Goal: Information Seeking & Learning: Learn about a topic

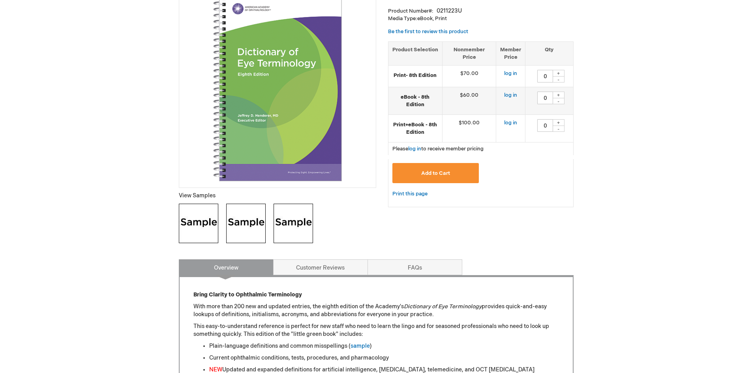
scroll to position [276, 0]
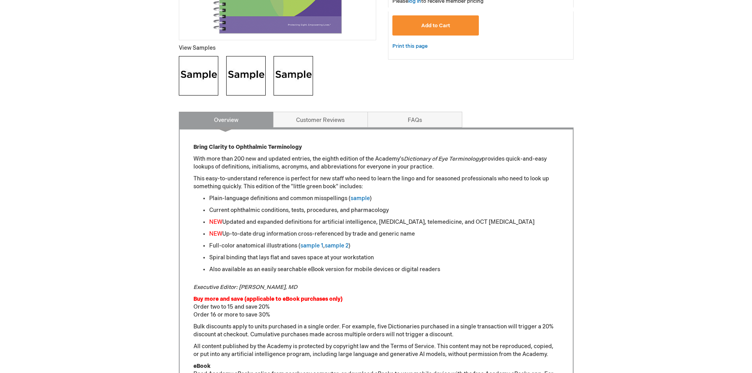
click at [206, 75] on img at bounding box center [198, 75] width 39 height 39
click at [237, 77] on img at bounding box center [245, 75] width 39 height 39
click at [277, 63] on img at bounding box center [293, 75] width 39 height 39
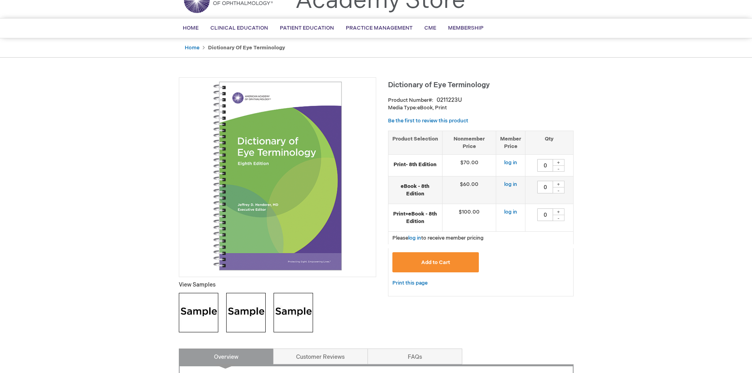
scroll to position [0, 0]
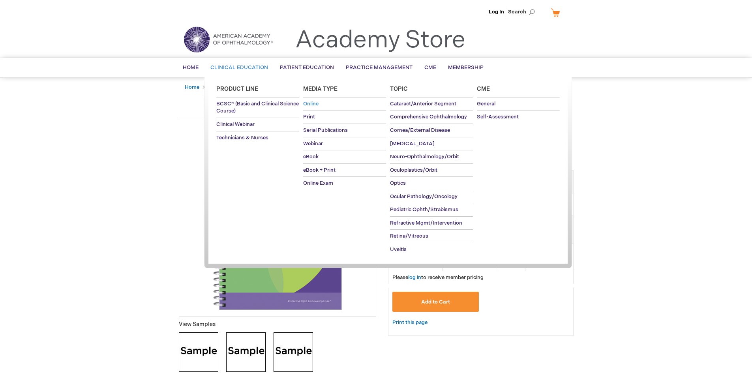
click at [316, 102] on span "Online" at bounding box center [310, 104] width 15 height 6
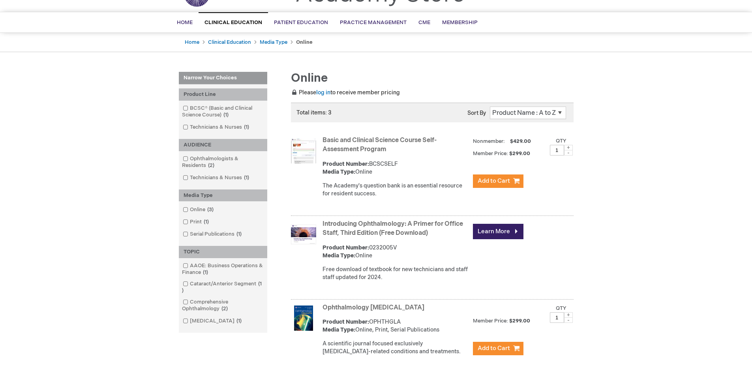
scroll to position [158, 0]
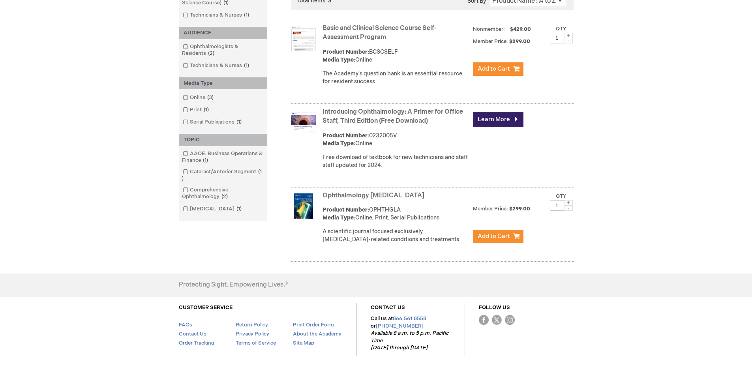
click at [345, 121] on link "Introducing Ophthalmology: A Primer for Office Staff, Third Edition (Free Downl…" at bounding box center [393, 116] width 141 height 17
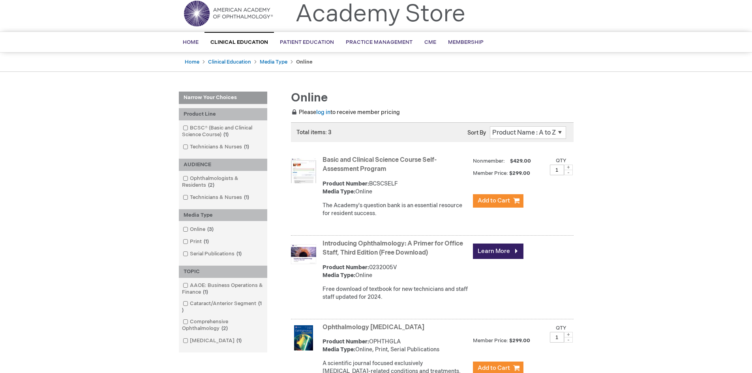
scroll to position [26, 0]
click at [503, 254] on link "Learn More" at bounding box center [498, 251] width 51 height 15
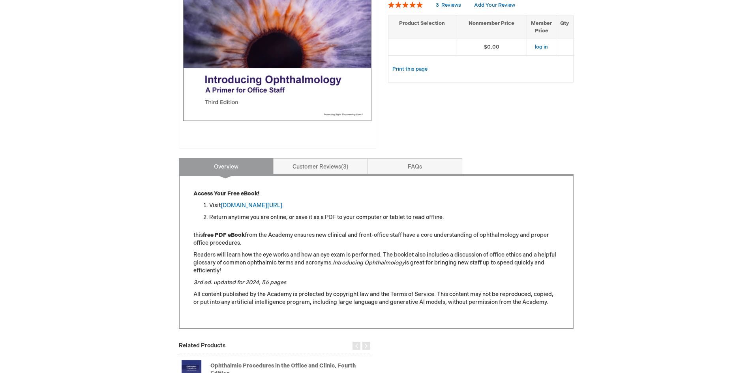
scroll to position [169, 0]
click at [242, 206] on link "aao.org/introducing_ophthalmology" at bounding box center [252, 205] width 62 height 7
